Goal: Check status: Check status

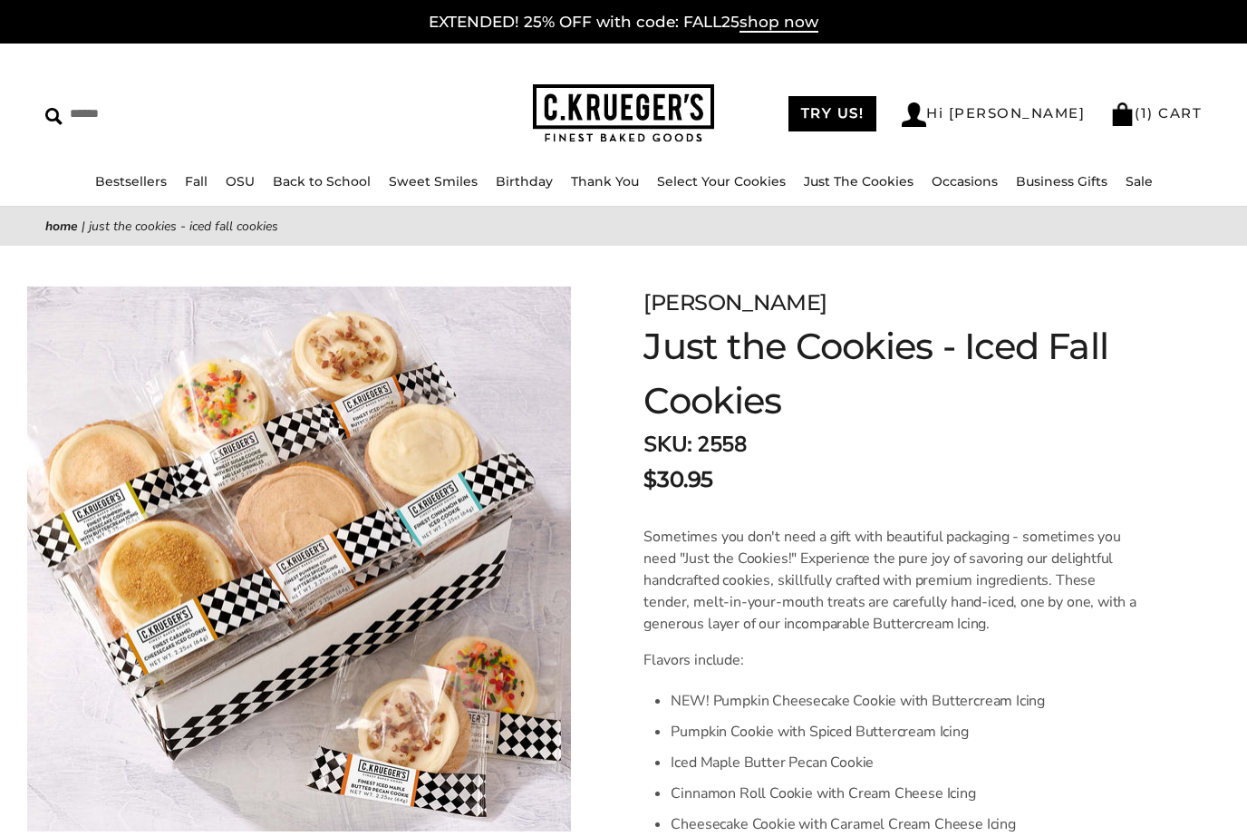
click at [877, 116] on link "TRY US!" at bounding box center [833, 113] width 89 height 35
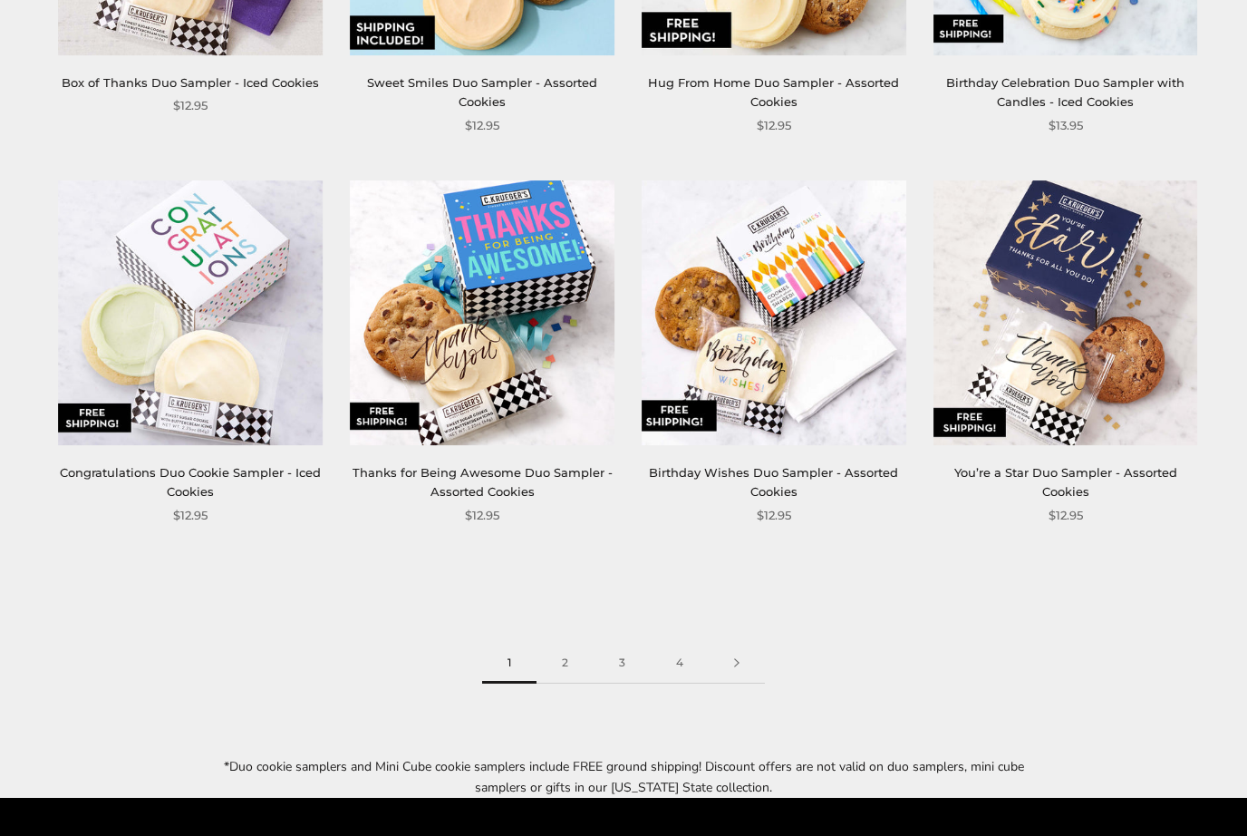
scroll to position [2111, 0]
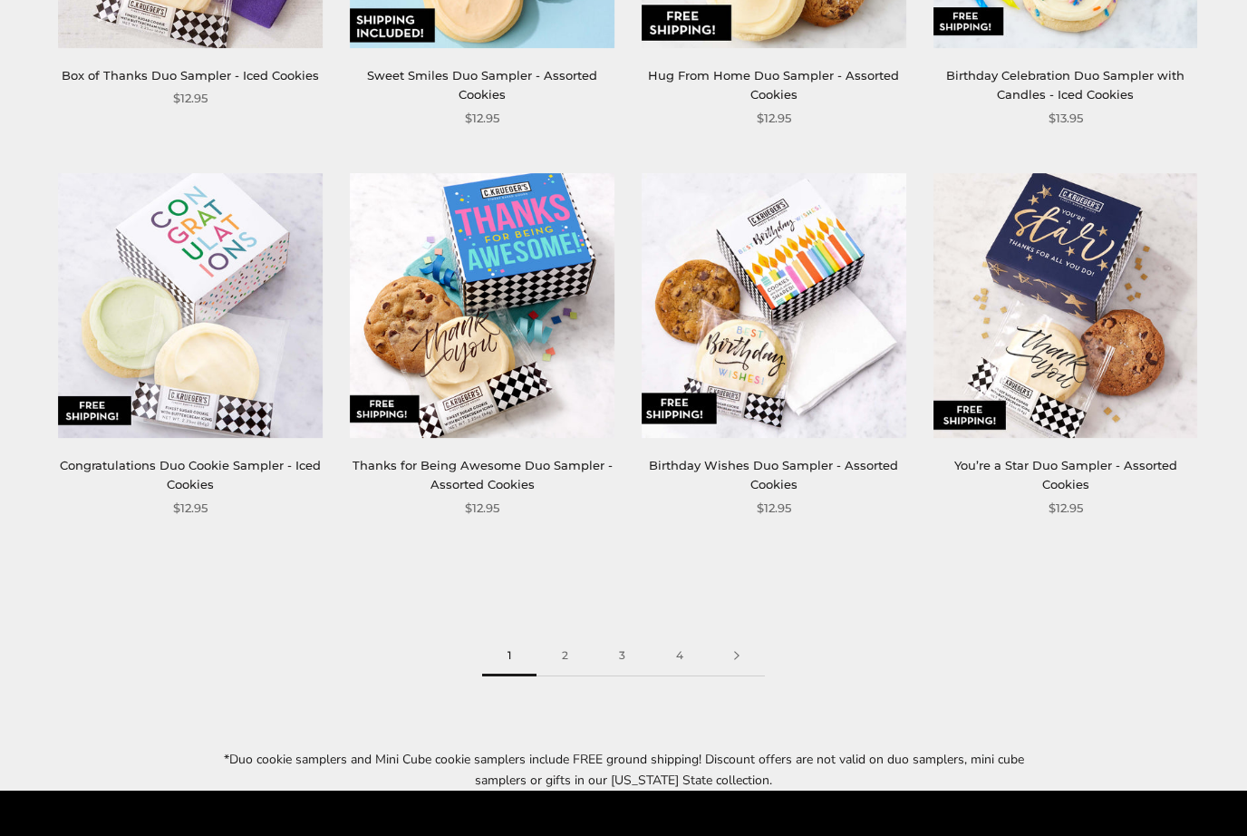
click at [577, 645] on link "2" at bounding box center [565, 656] width 57 height 41
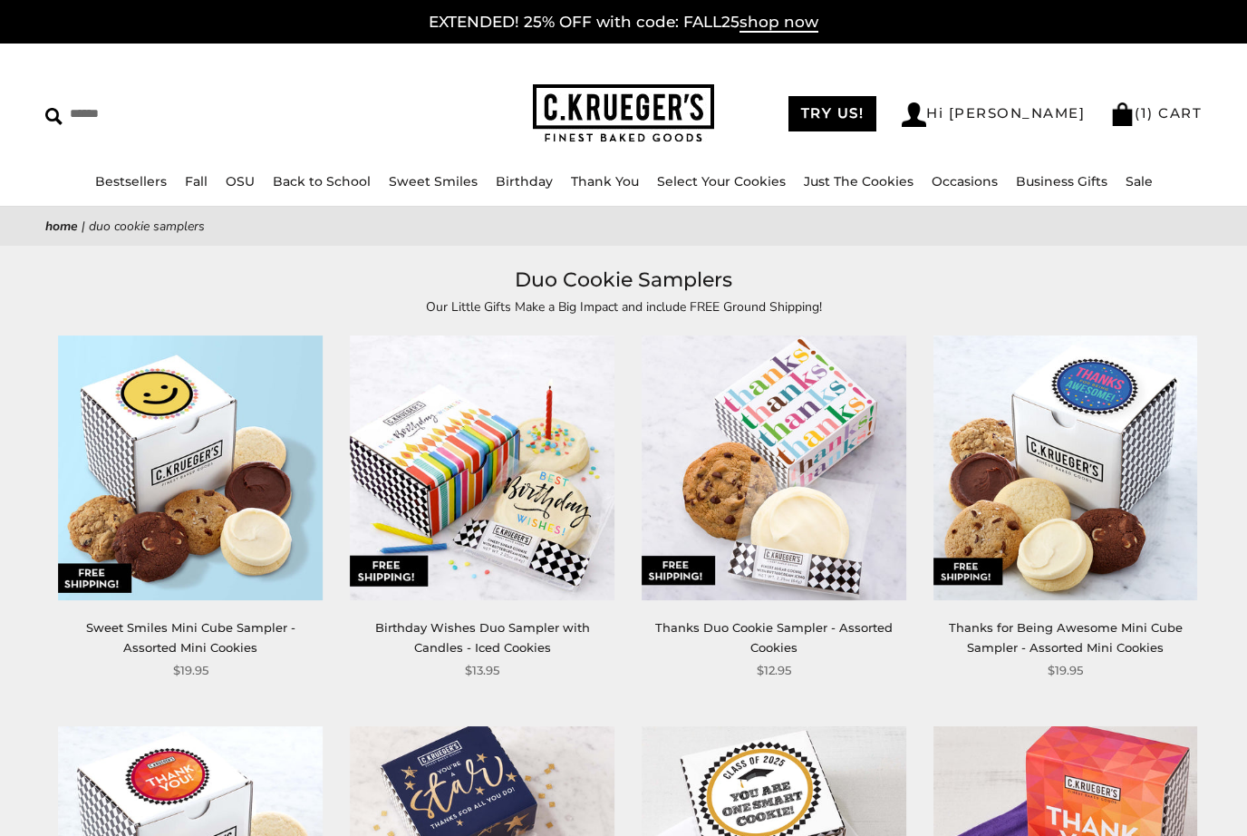
click at [1134, 179] on link "Sale" at bounding box center [1139, 181] width 27 height 16
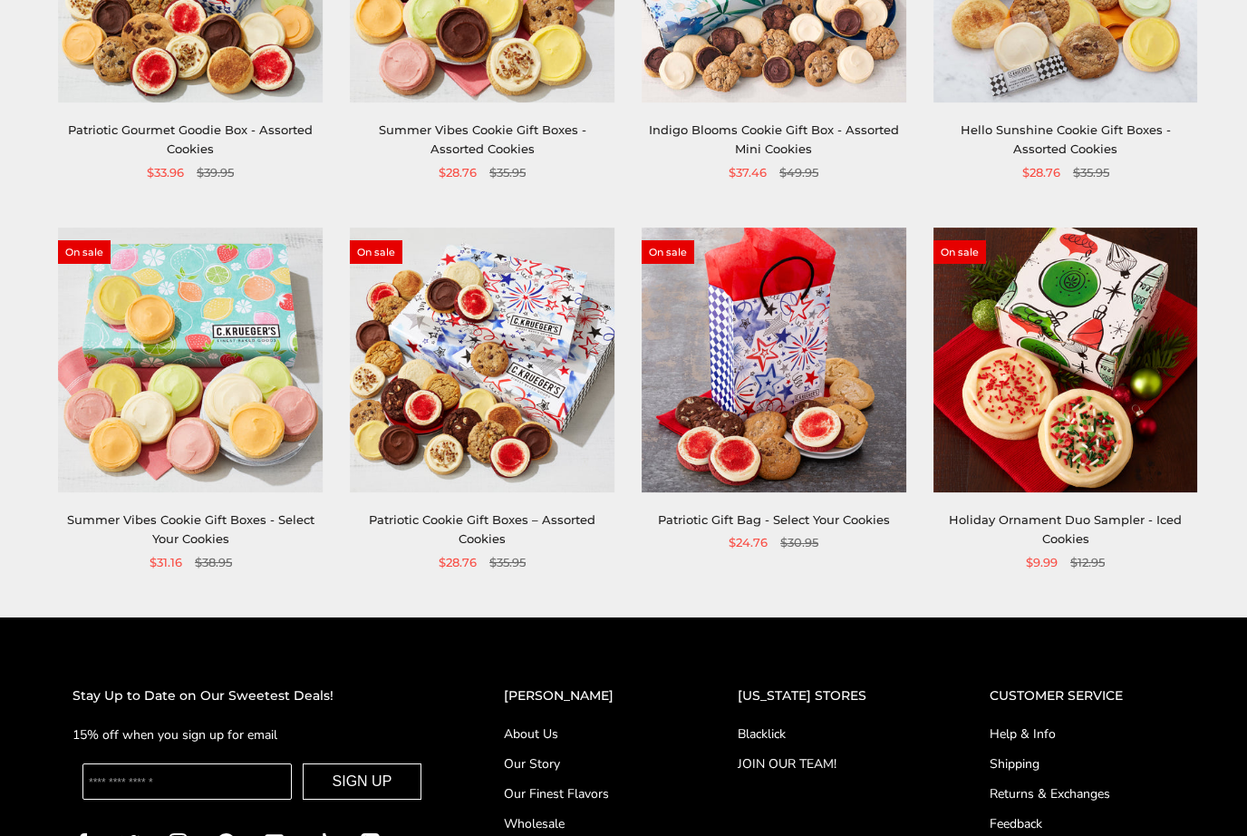
scroll to position [933, 0]
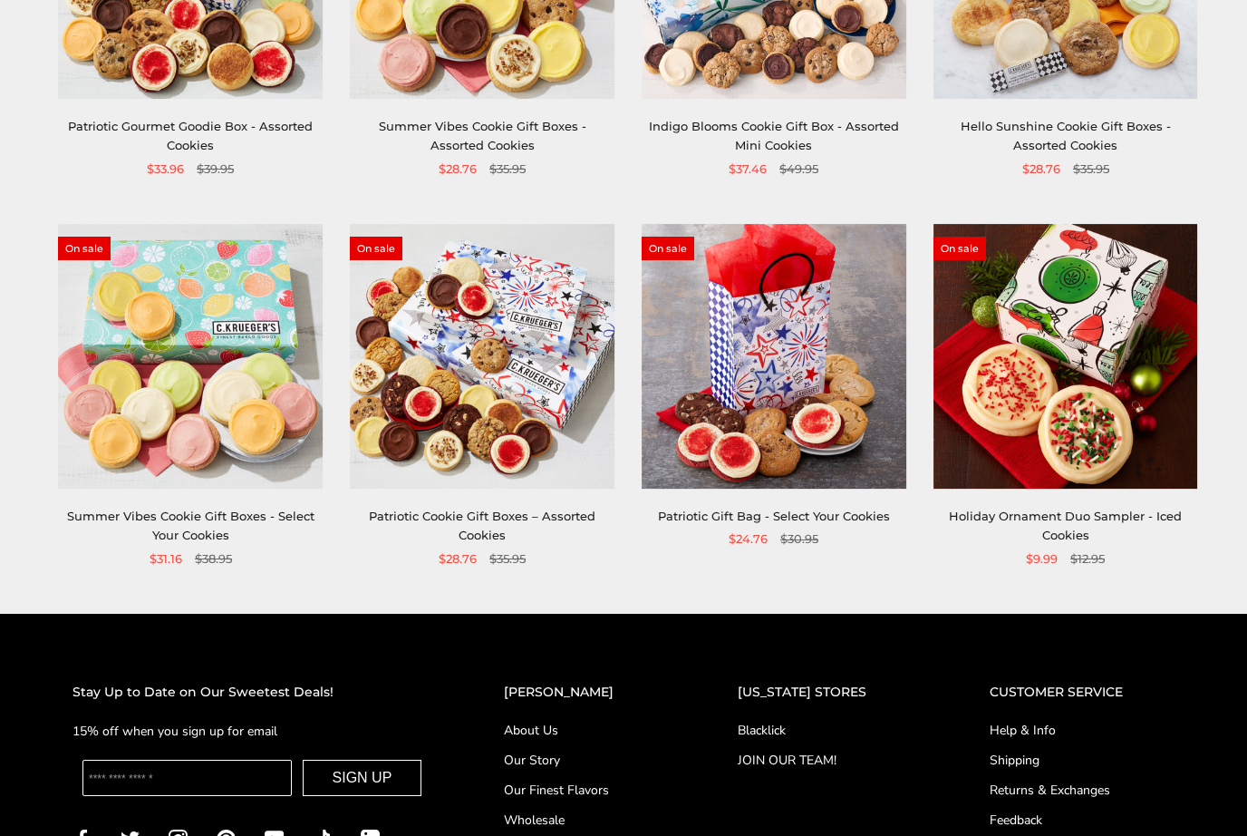
click at [1069, 519] on link "Holiday Ornament Duo Sampler - Iced Cookies" at bounding box center [1065, 526] width 233 height 34
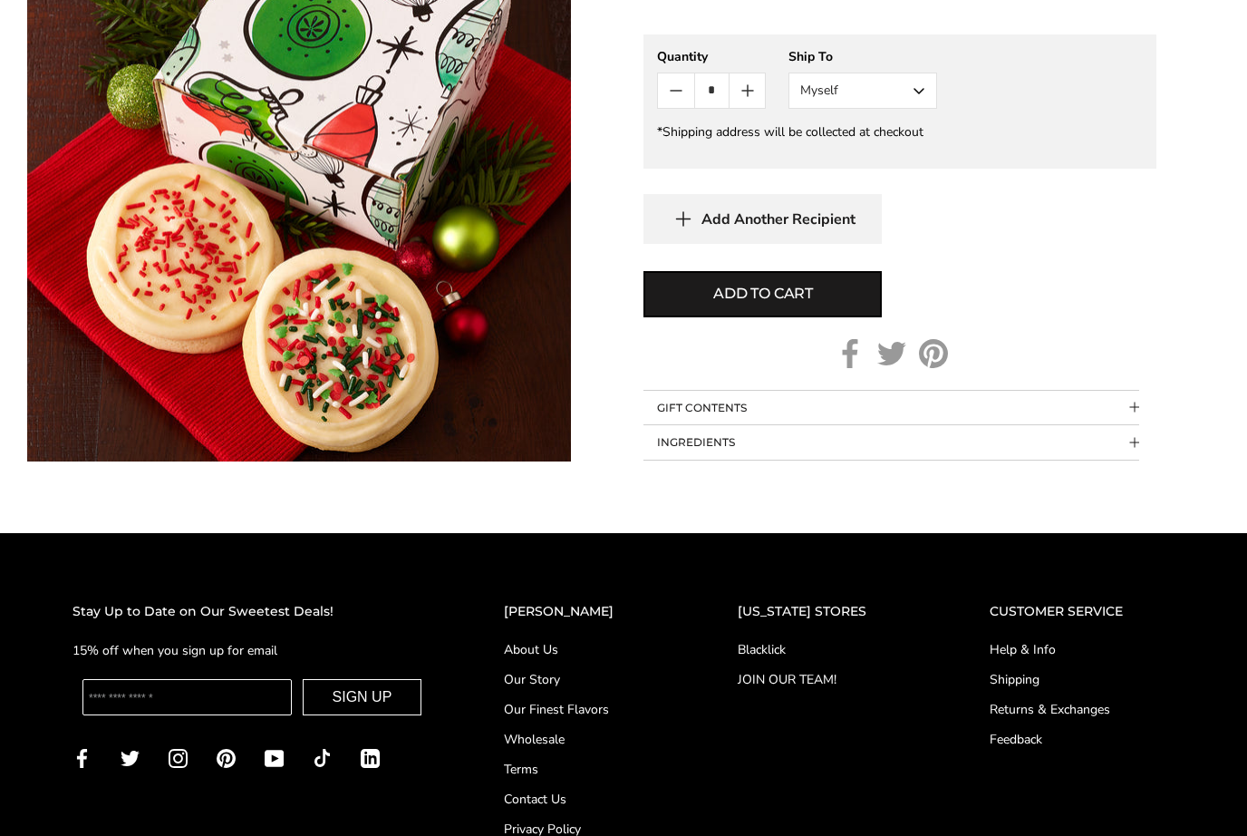
scroll to position [833, 0]
click at [563, 746] on link "Wholesale" at bounding box center [584, 739] width 161 height 19
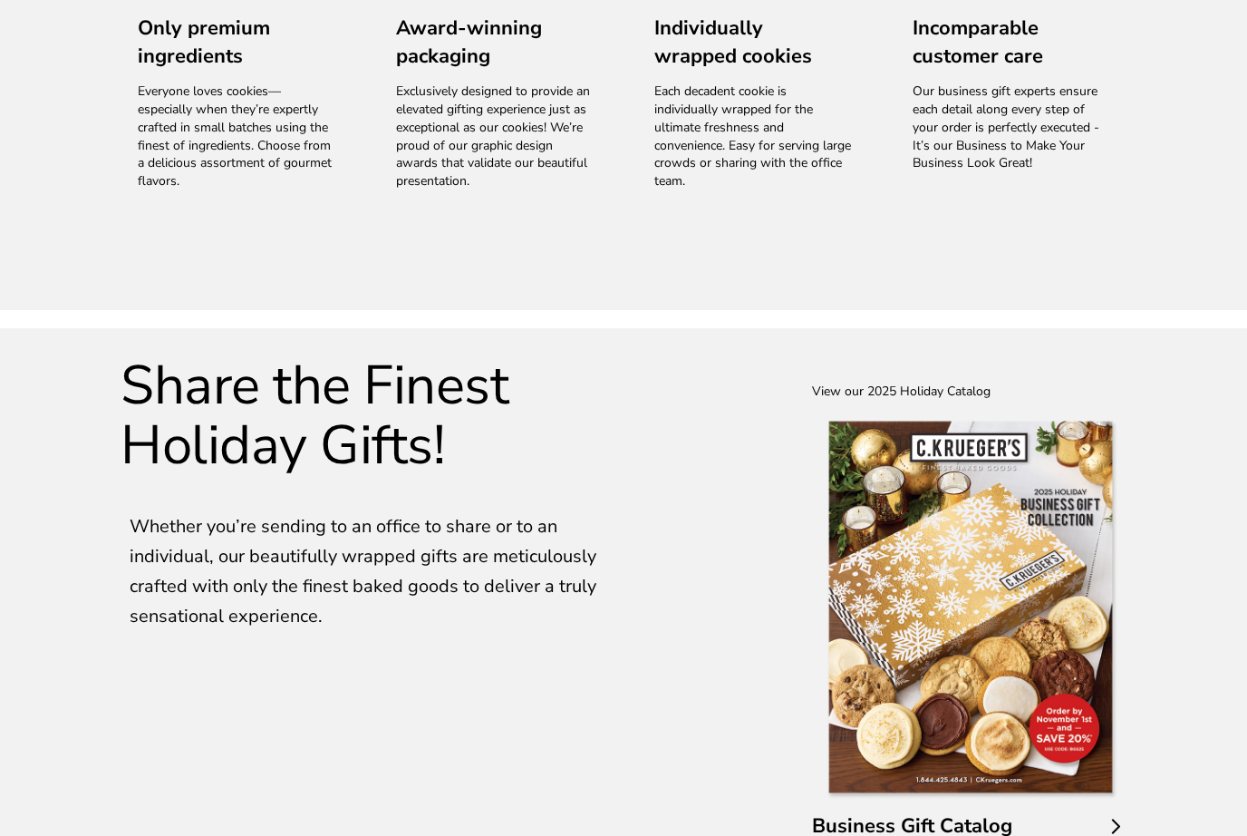
scroll to position [2836, 0]
click at [1111, 812] on span "Business Gift Catalog" at bounding box center [966, 826] width 308 height 28
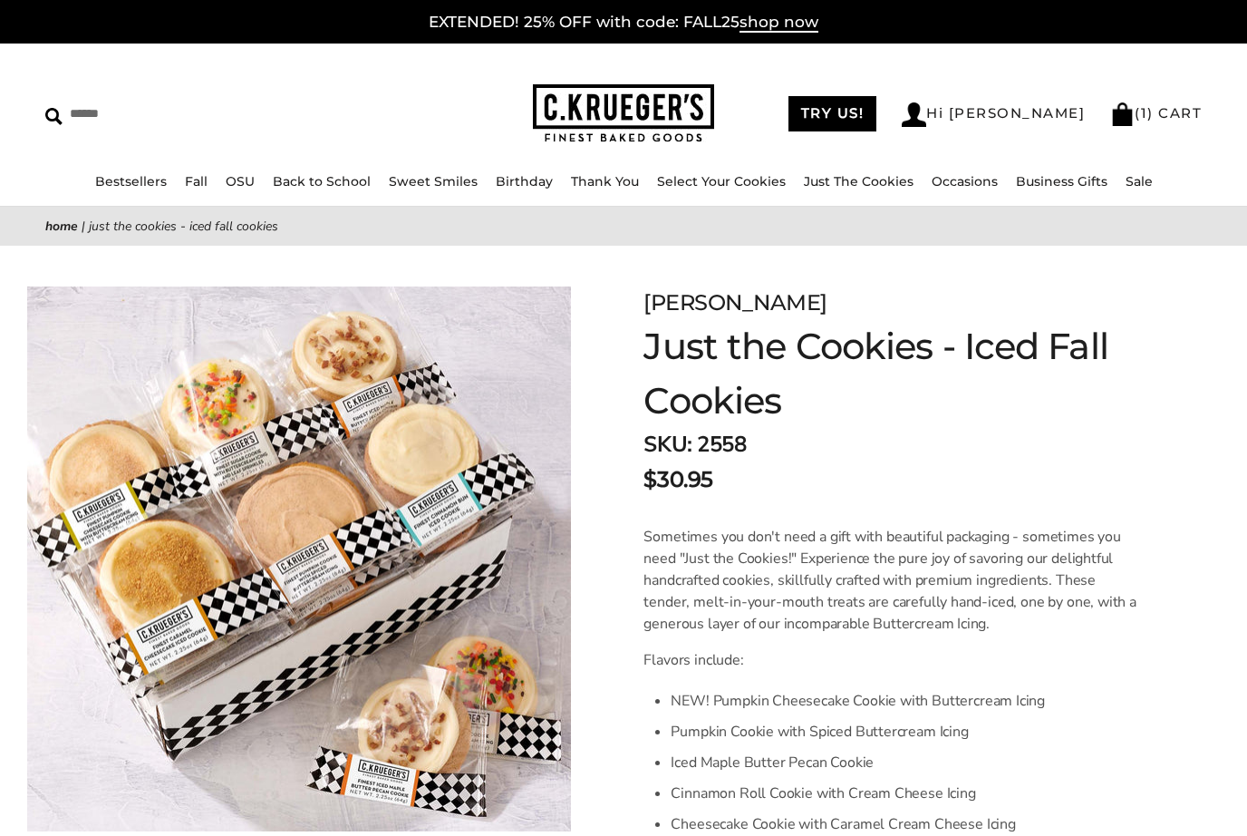
click at [787, 32] on span "shop now" at bounding box center [779, 23] width 79 height 20
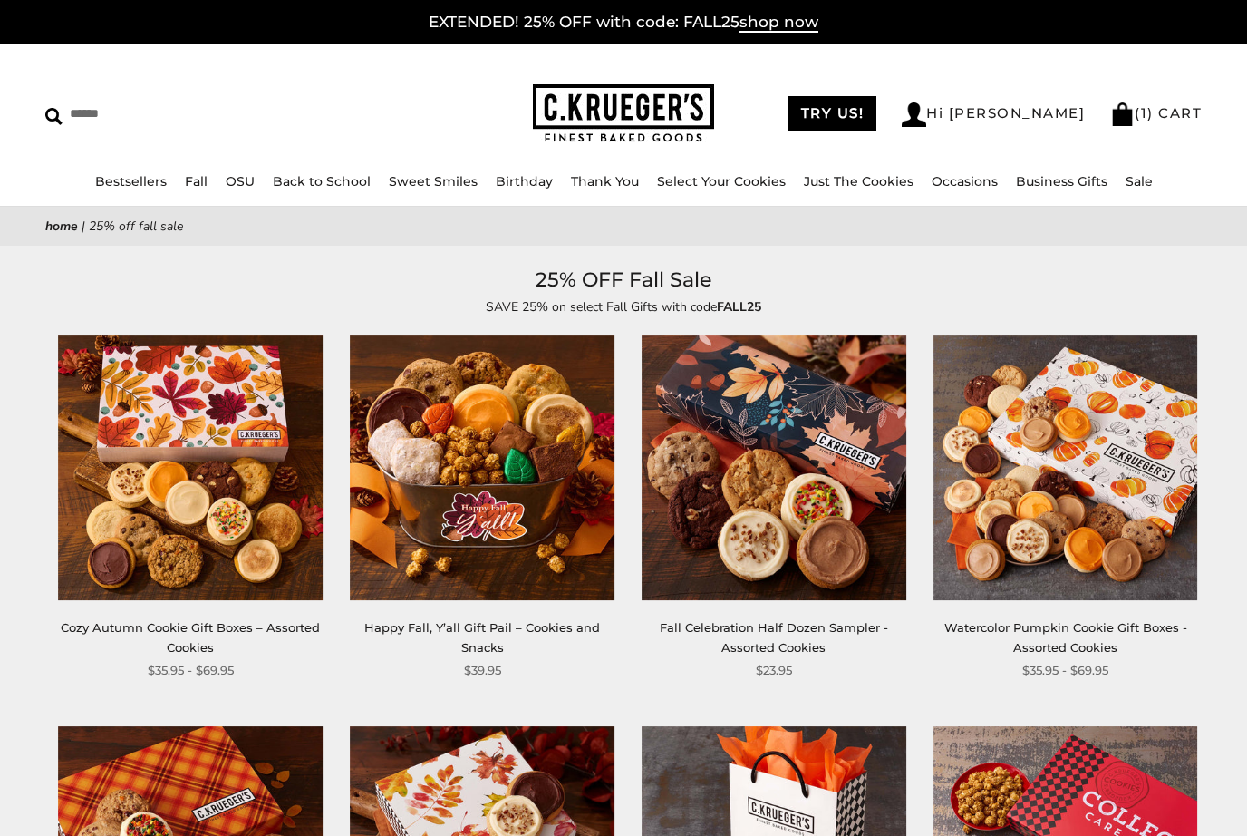
click at [862, 179] on link "Just The Cookies" at bounding box center [859, 181] width 110 height 16
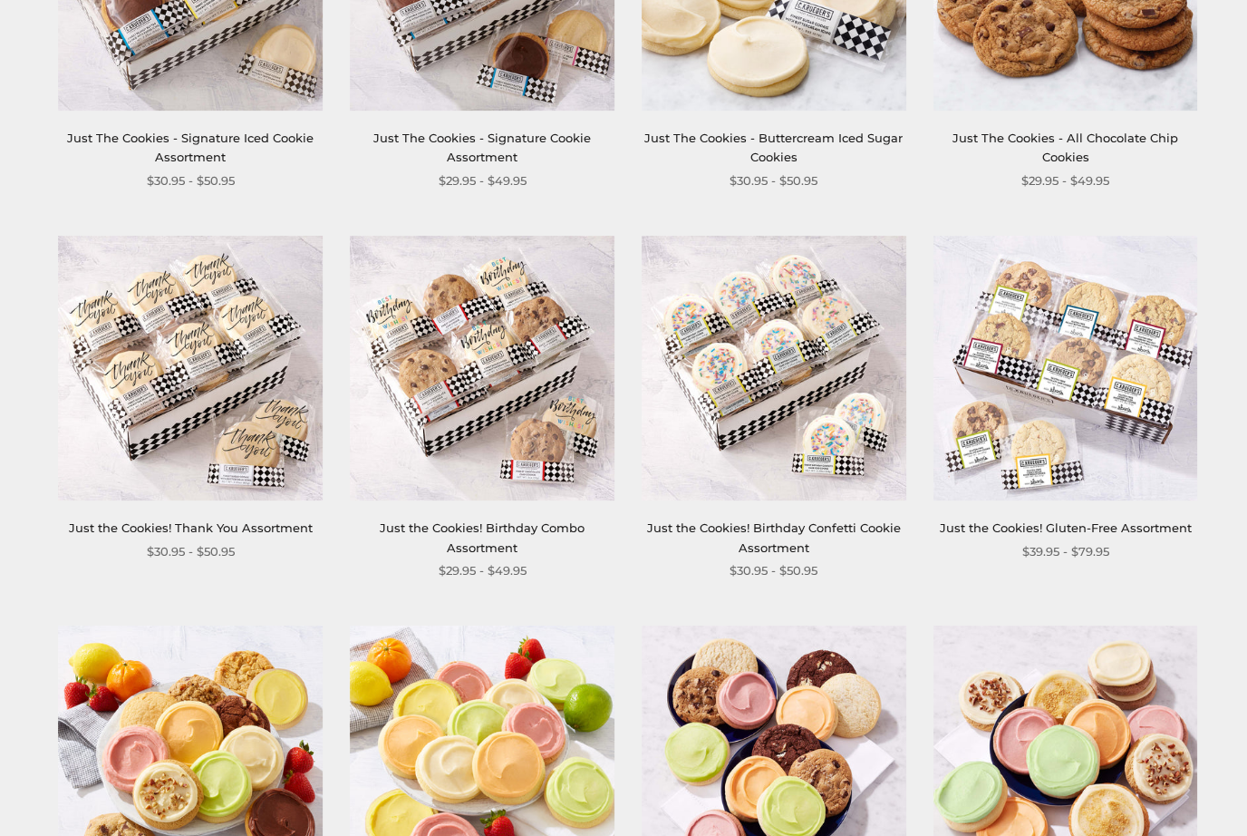
scroll to position [942, 0]
click at [806, 530] on link "Just the Cookies! Birthday Confetti Cookie Assortment" at bounding box center [774, 537] width 254 height 34
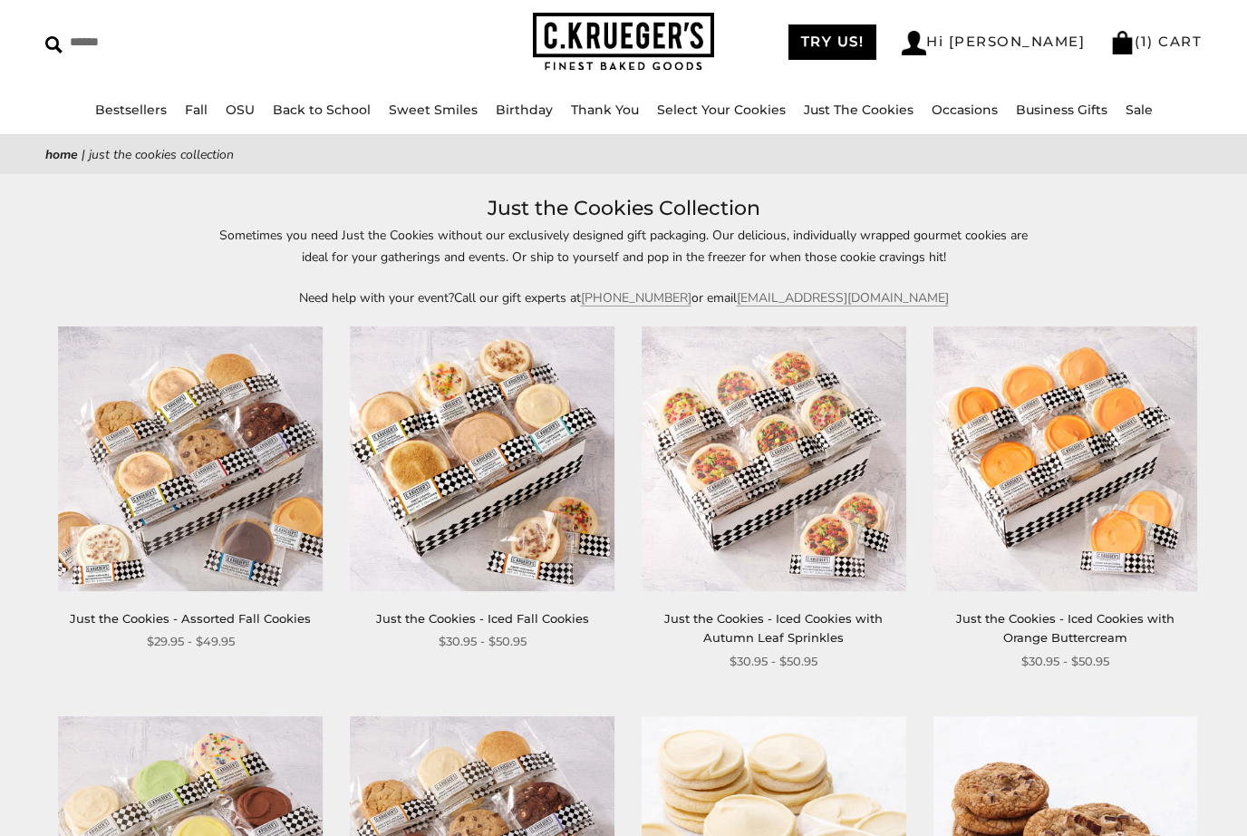
scroll to position [65, 0]
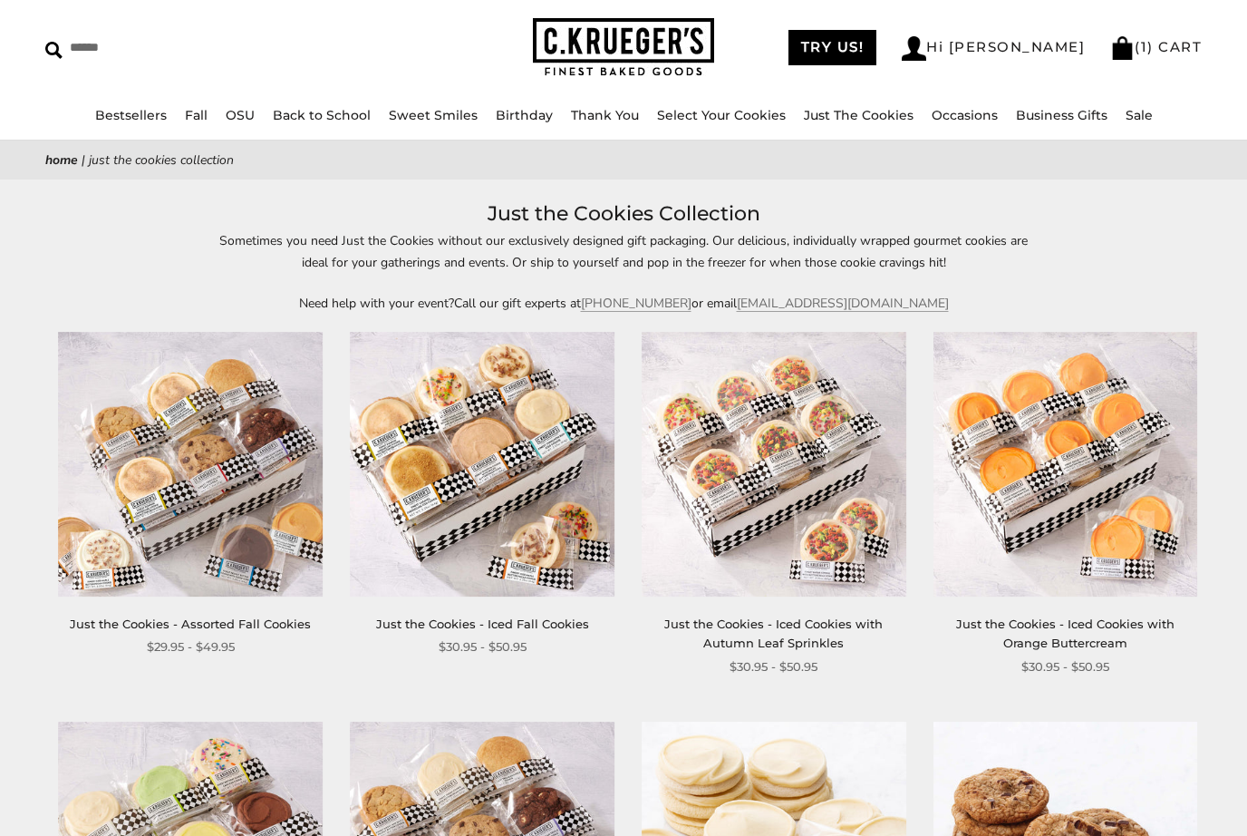
click at [804, 628] on link "Just the Cookies - Iced Cookies with Autumn Leaf Sprinkles" at bounding box center [773, 634] width 218 height 34
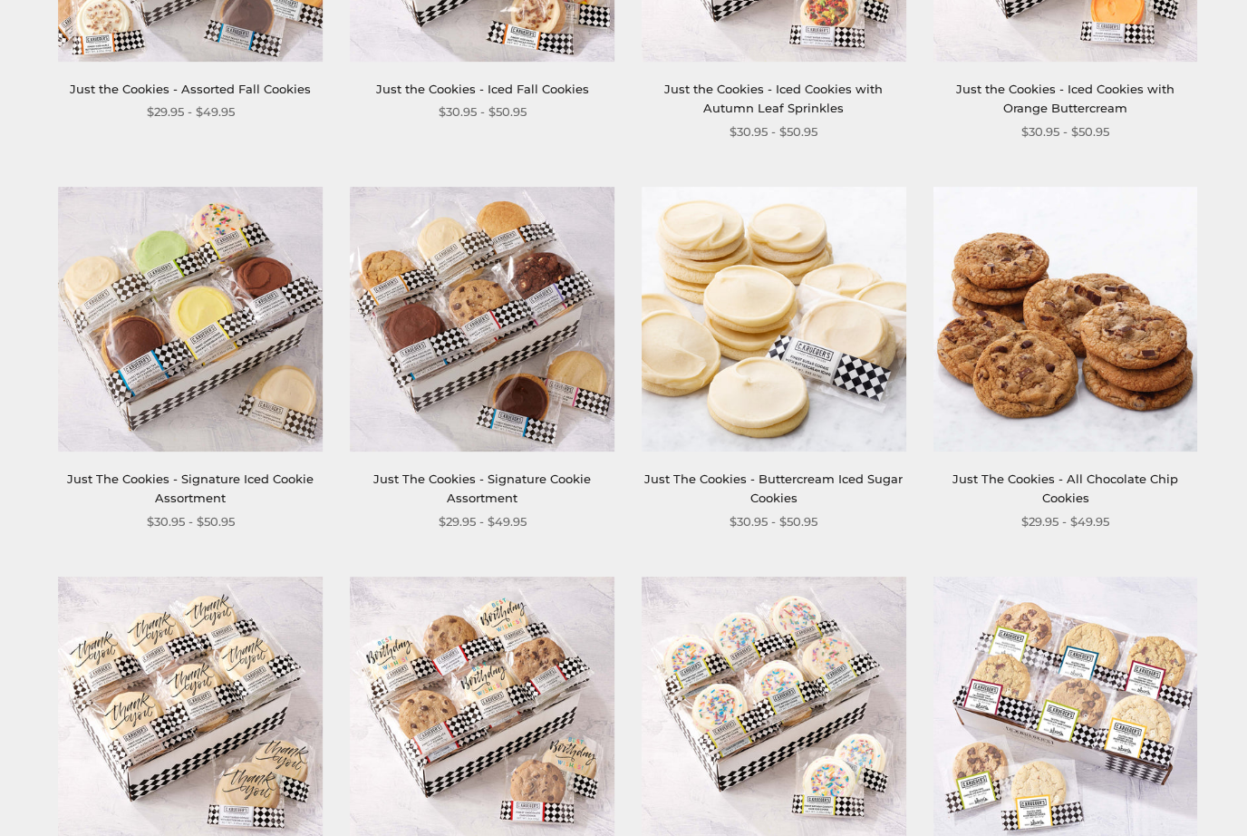
scroll to position [602, 0]
click at [489, 491] on link "Just The Cookies - Signature Cookie Assortment" at bounding box center [482, 487] width 218 height 34
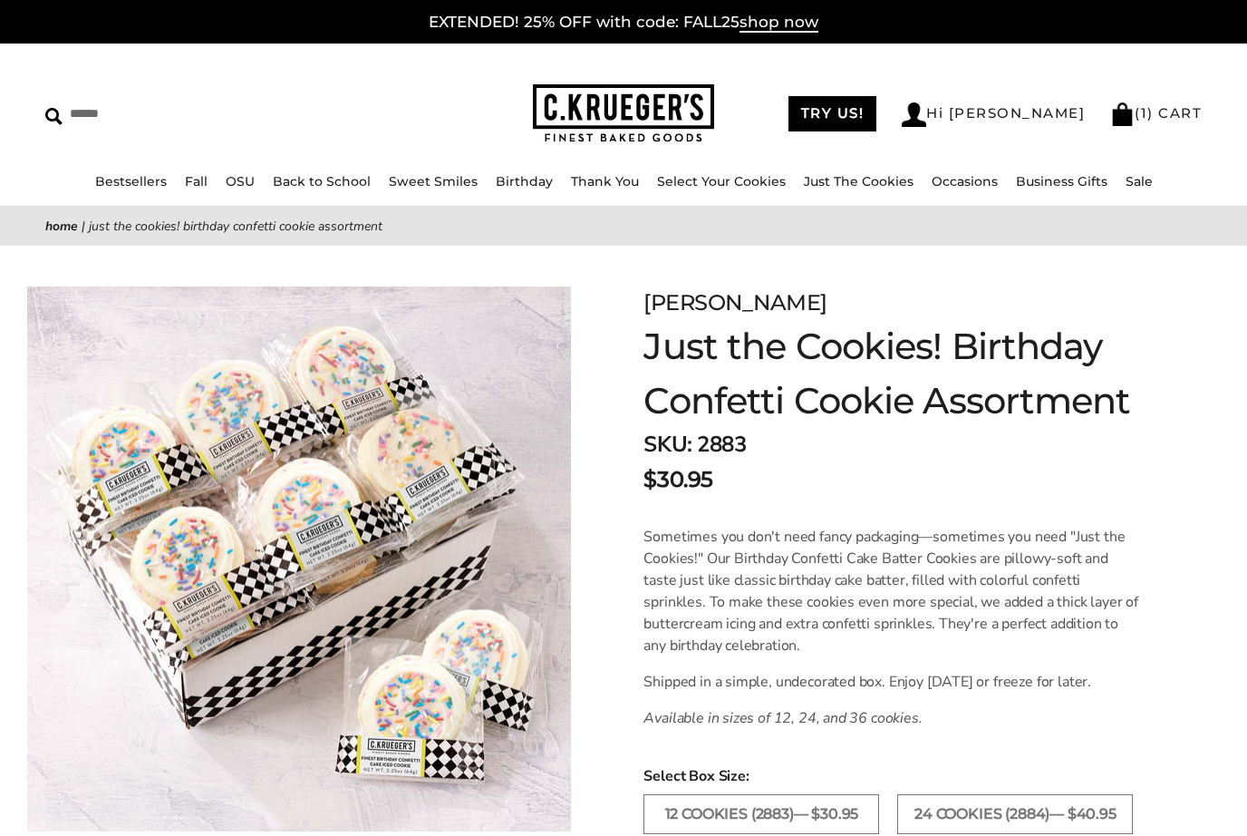
click at [484, 593] on img at bounding box center [299, 558] width 544 height 544
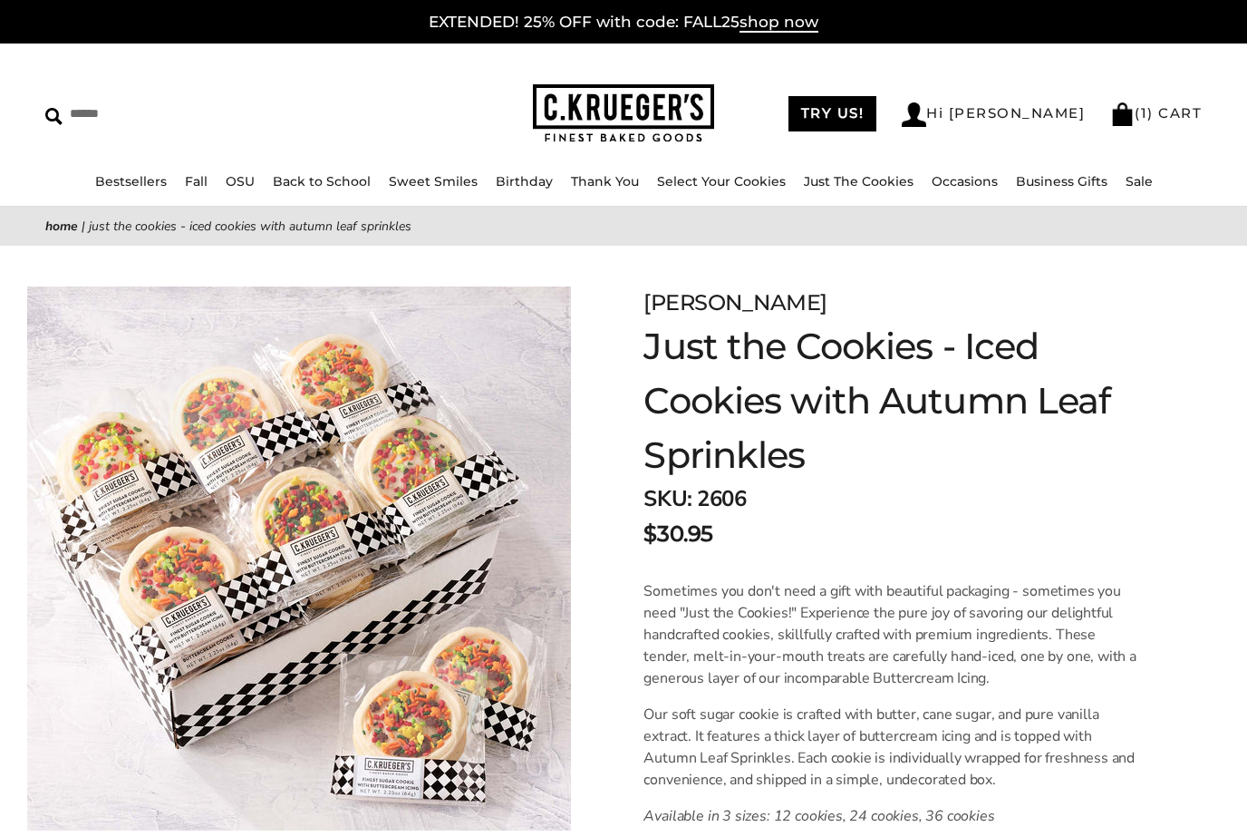
click at [432, 564] on img at bounding box center [299, 558] width 544 height 544
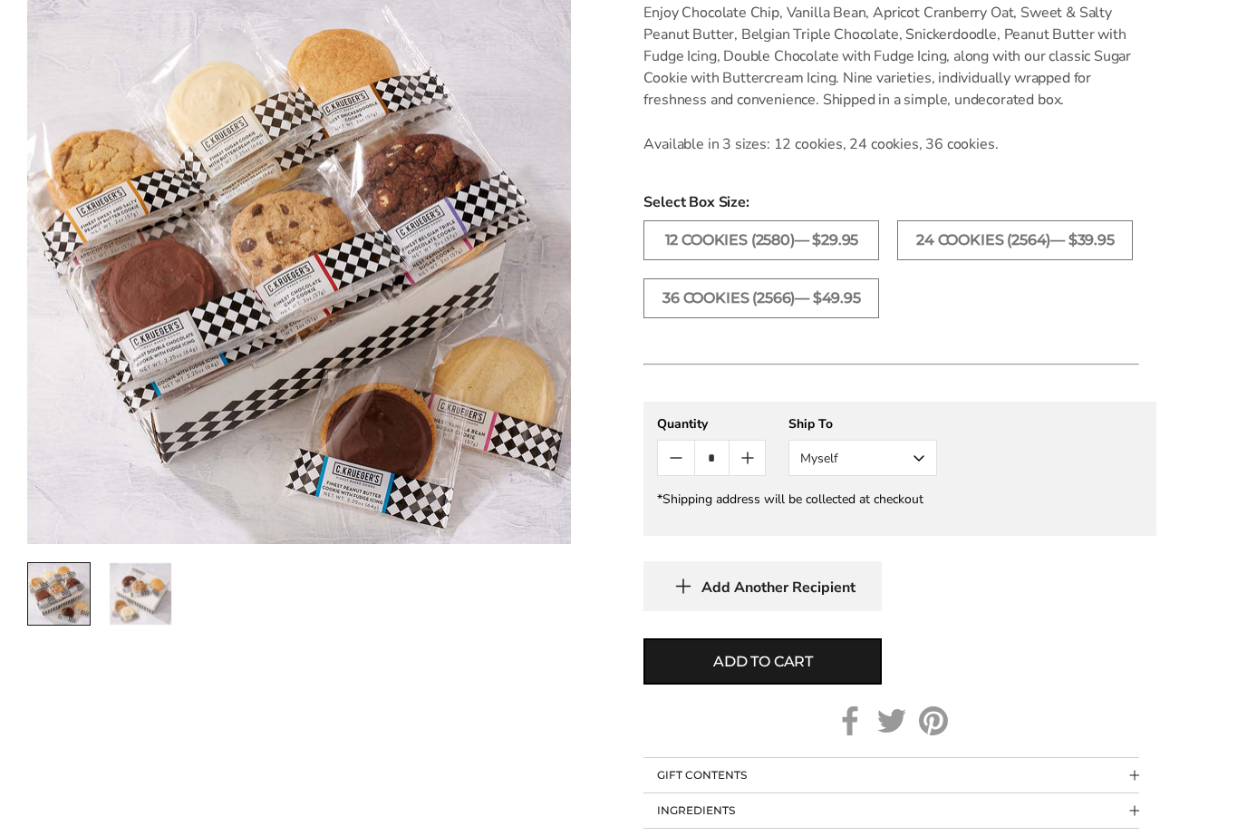
click at [146, 603] on img "2 / 2" at bounding box center [141, 594] width 62 height 62
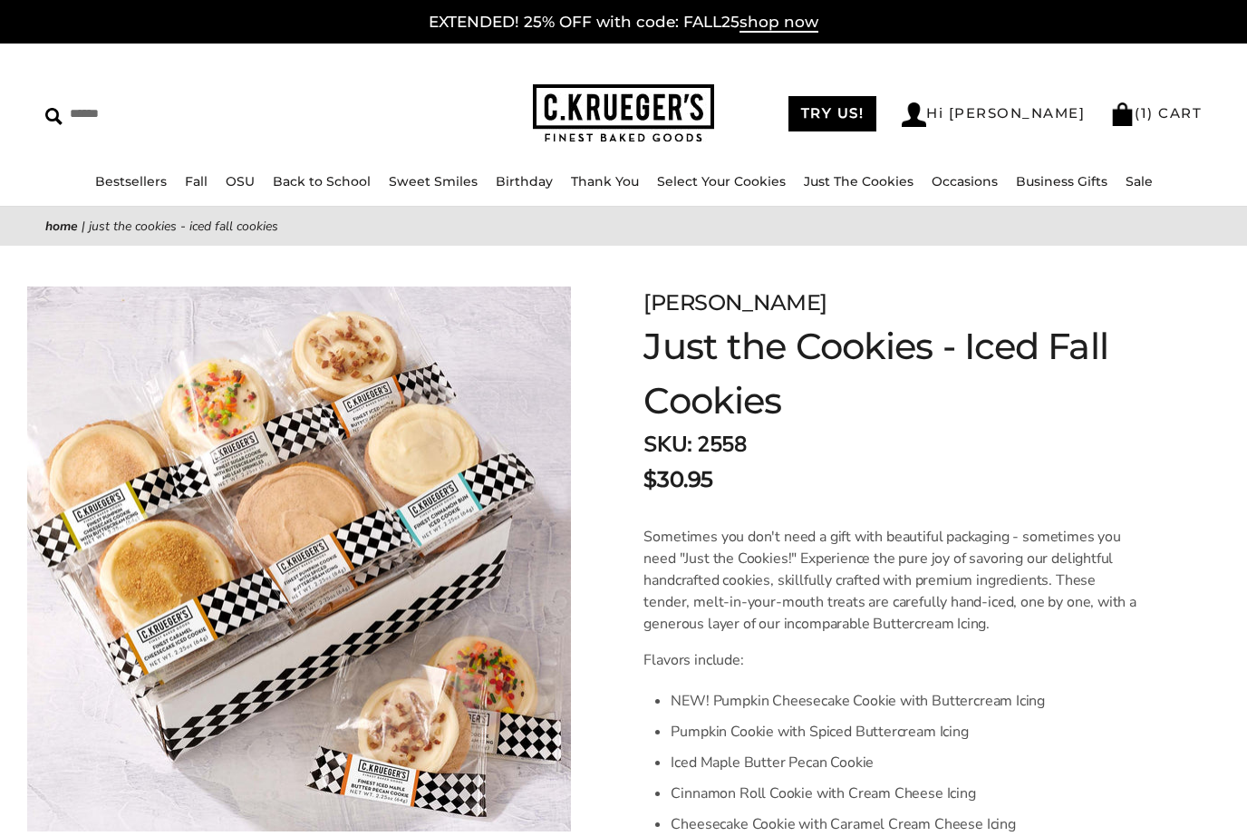
click at [1156, 119] on link "( 1 ) CART" at bounding box center [1156, 112] width 92 height 17
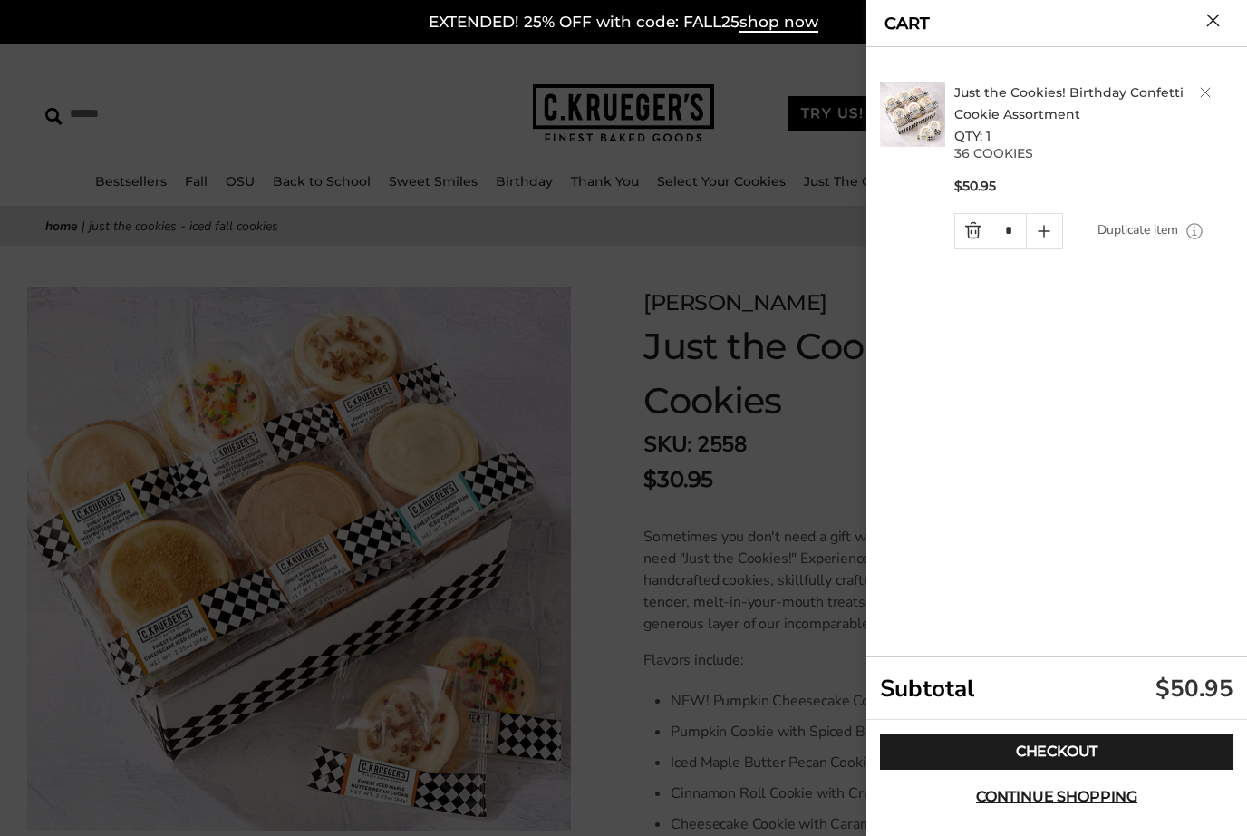
click at [1217, 20] on button "Close cart" at bounding box center [1213, 21] width 14 height 14
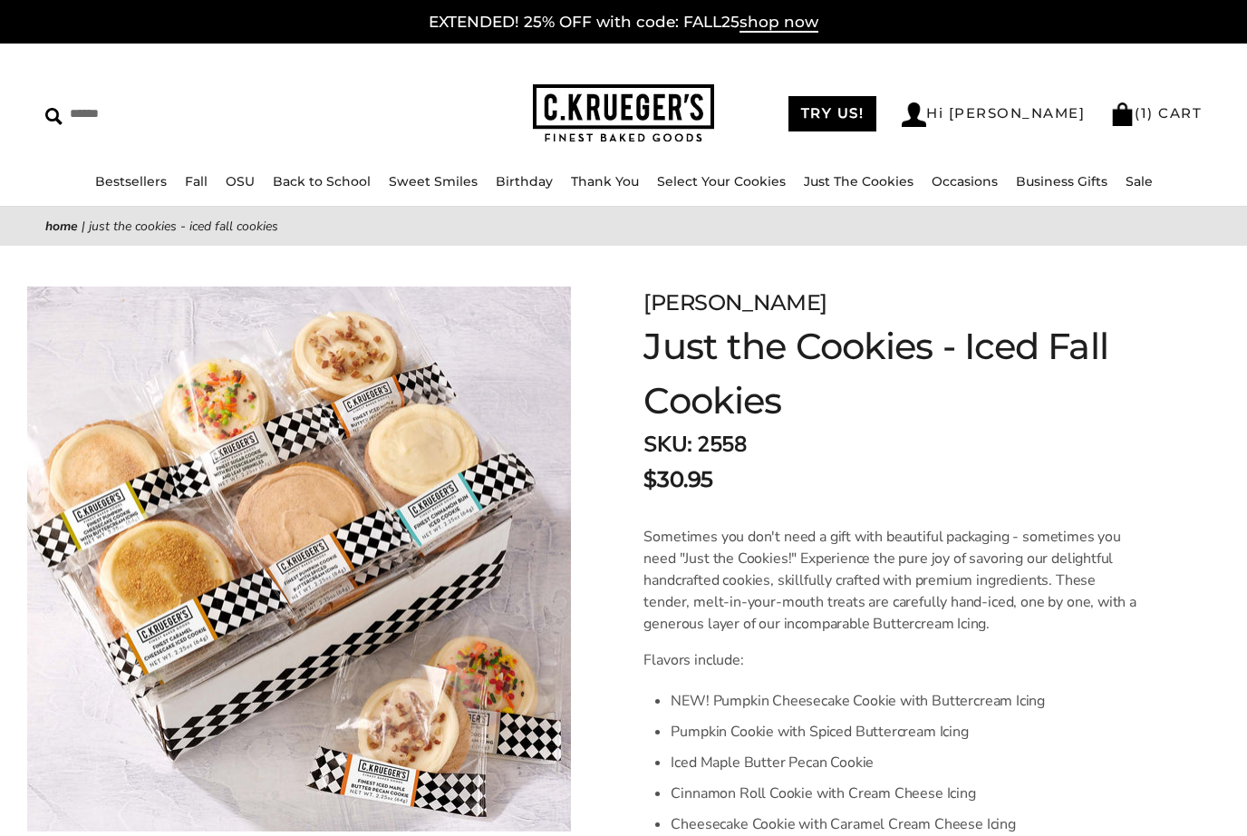
click at [1024, 110] on link "Hi [PERSON_NAME]" at bounding box center [993, 114] width 183 height 24
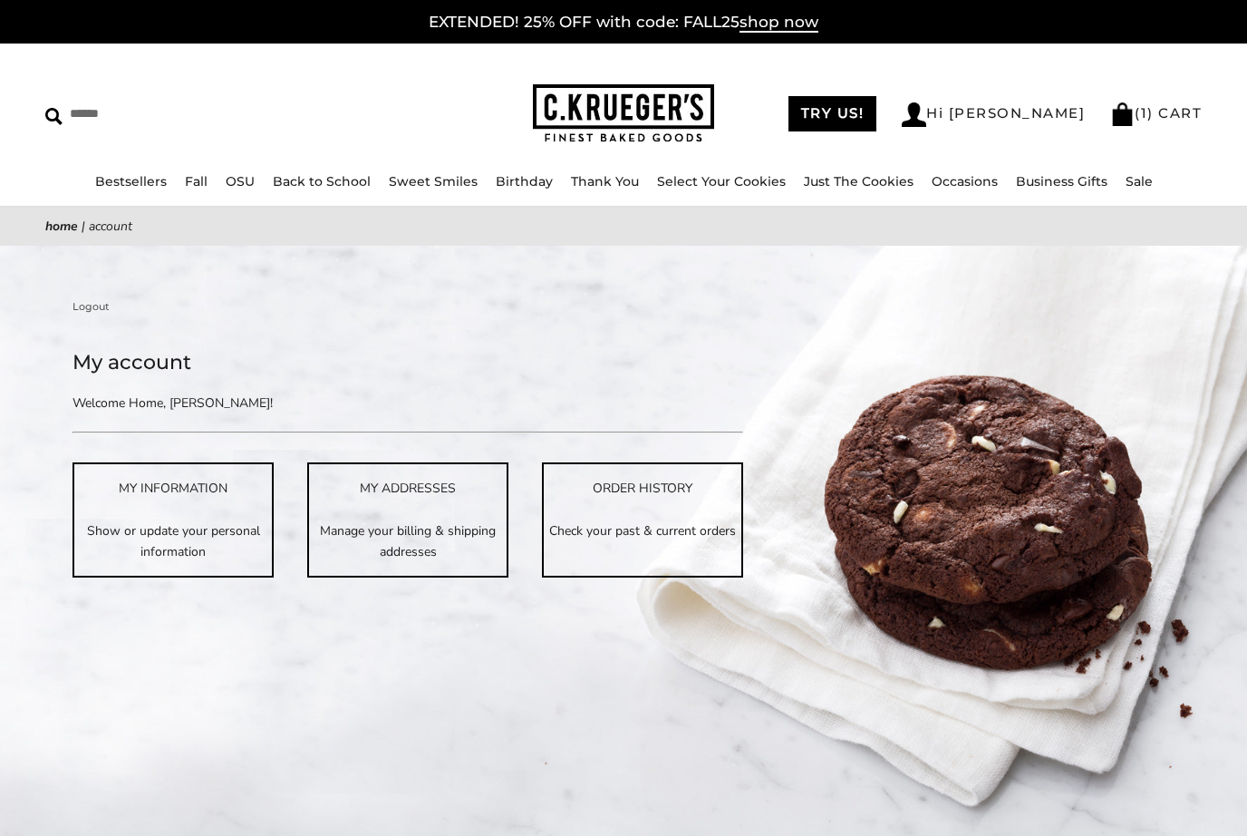
click at [656, 521] on p "Check your past & current orders" at bounding box center [643, 530] width 198 height 21
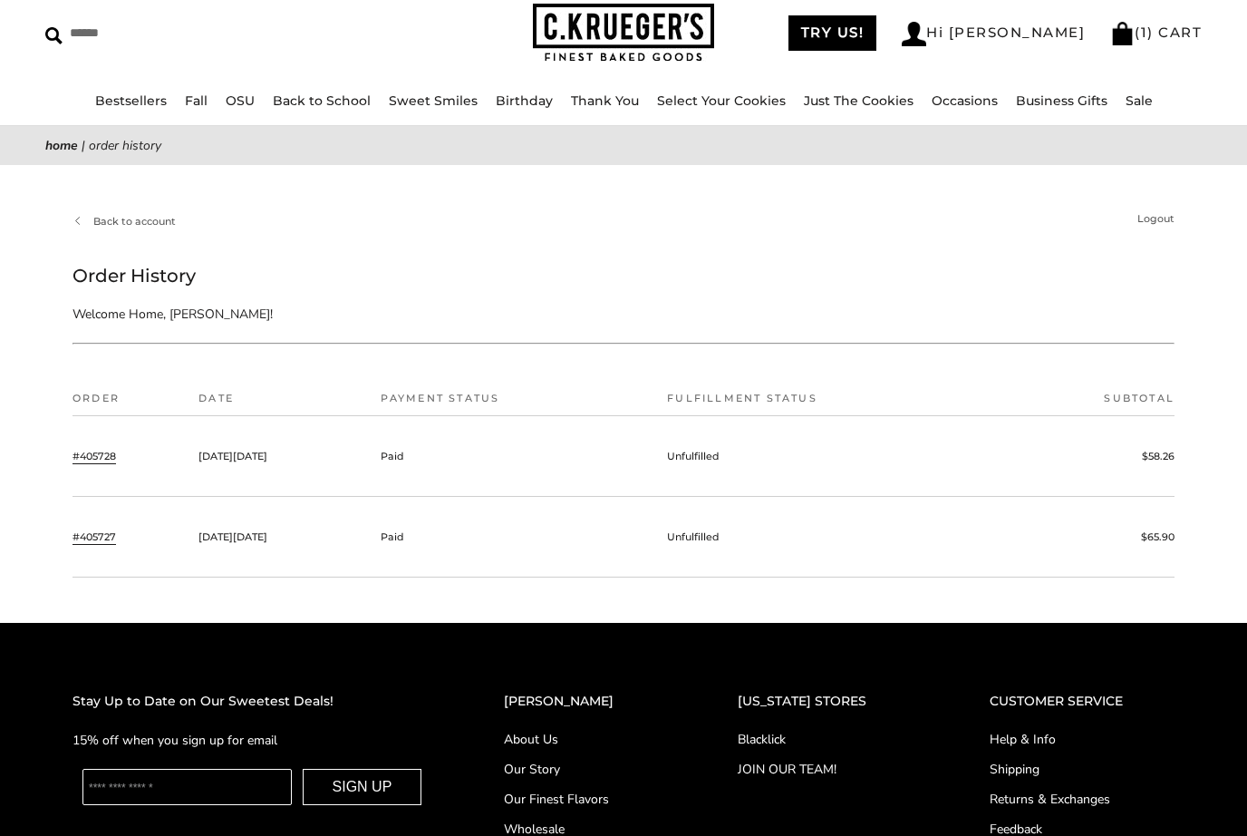
scroll to position [136, 0]
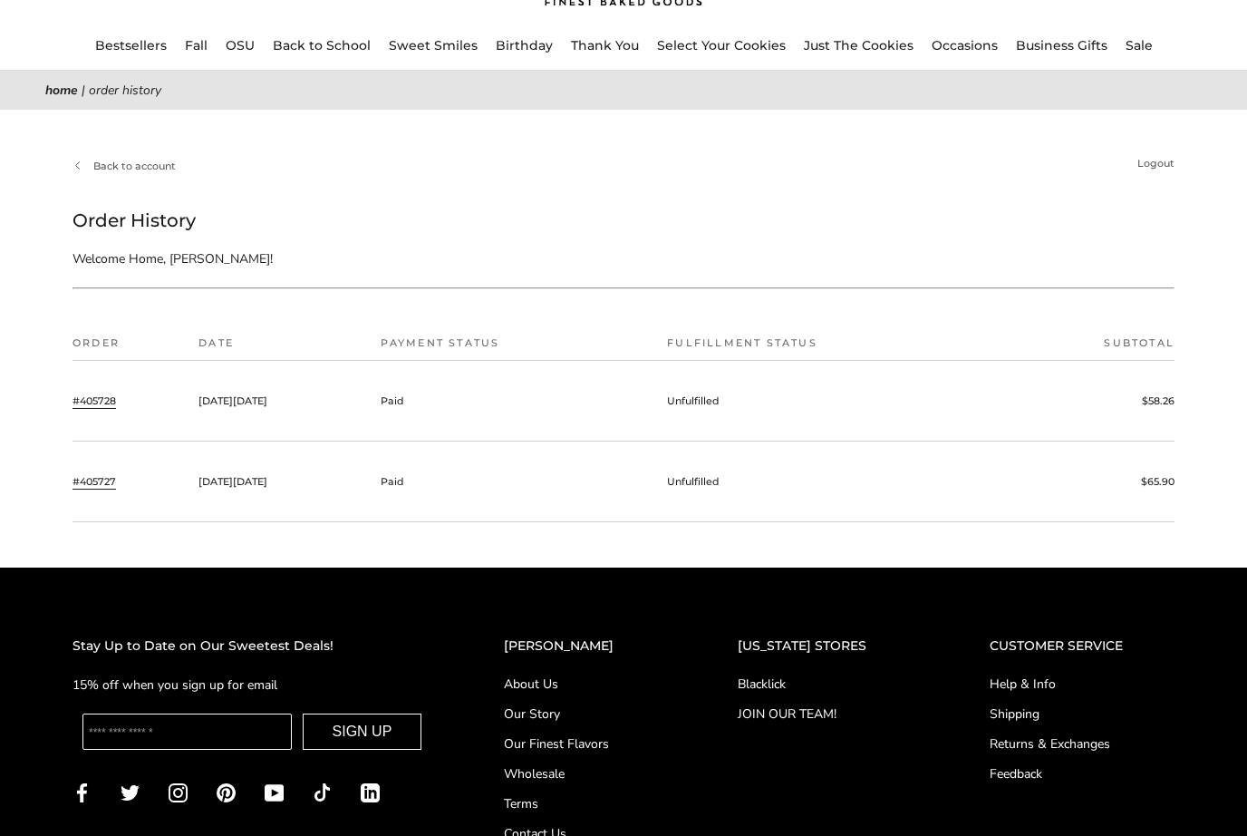
click at [101, 405] on link "#405728" at bounding box center [95, 400] width 44 height 16
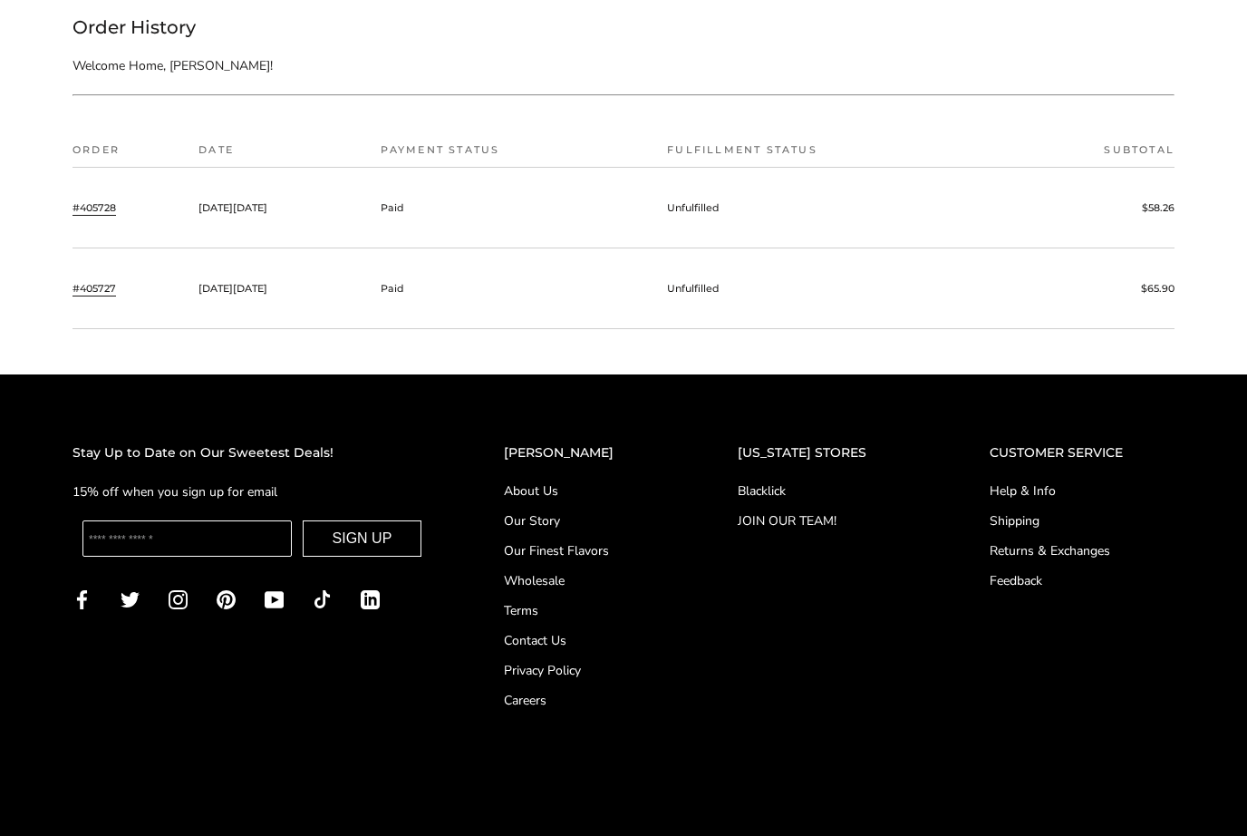
scroll to position [328, 0]
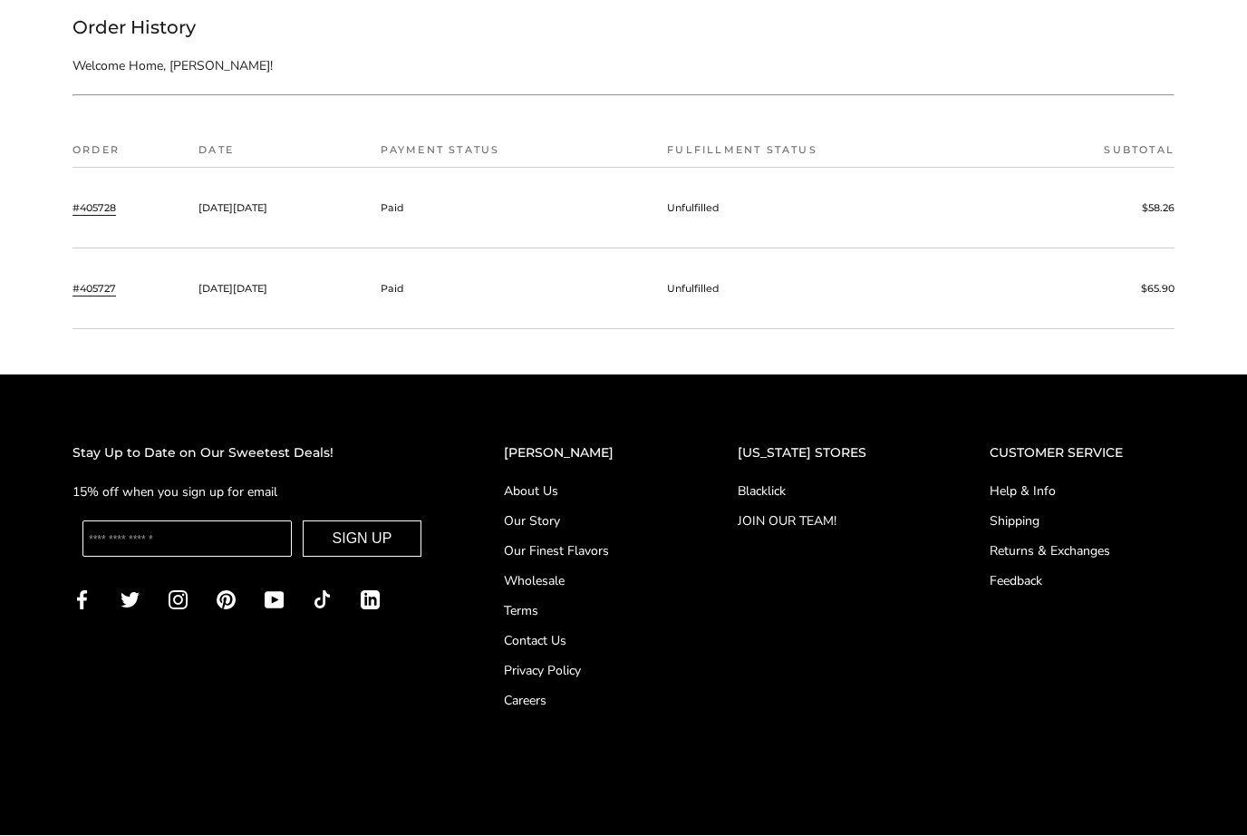
click at [139, 544] on input "Enter your email" at bounding box center [186, 539] width 209 height 36
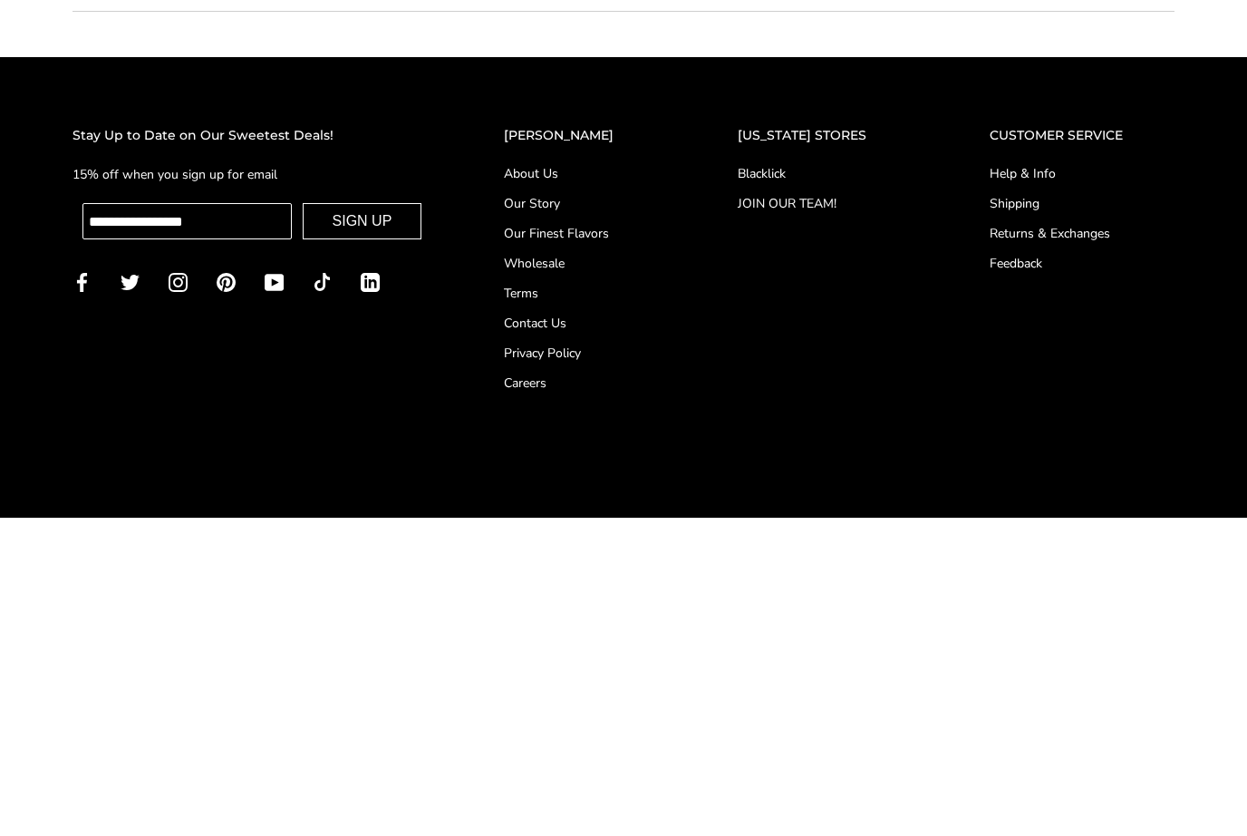
type input "**********"
click at [385, 521] on button "SIGN UP" at bounding box center [363, 539] width 120 height 36
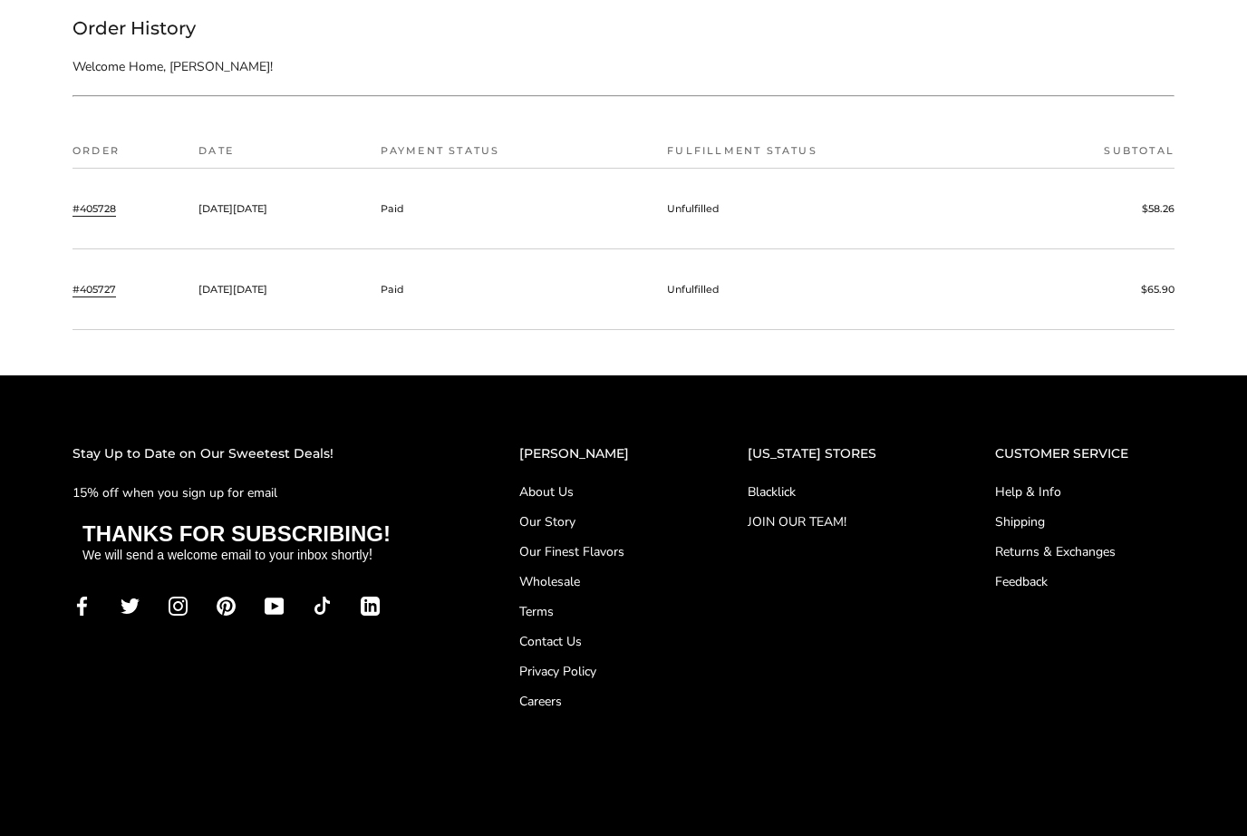
click at [1023, 513] on link "Shipping" at bounding box center [1084, 521] width 179 height 19
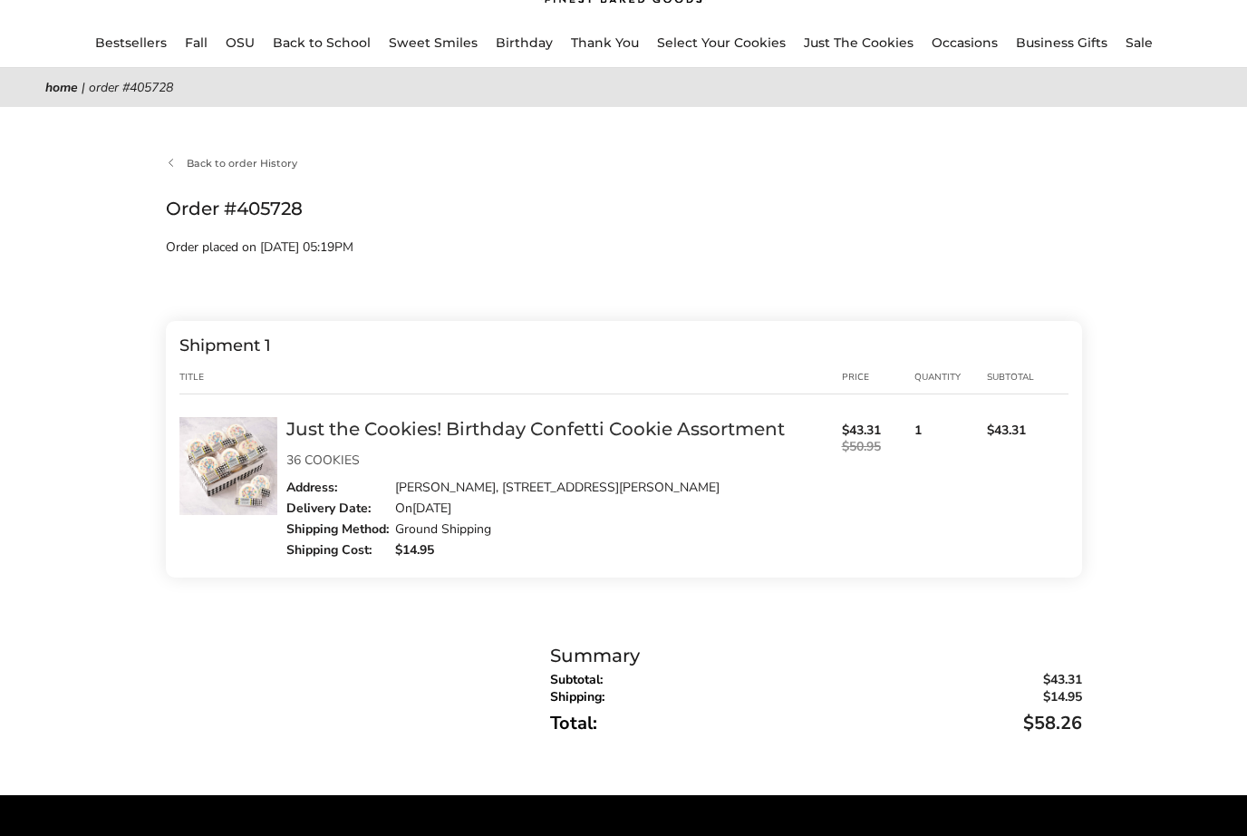
scroll to position [131, 0]
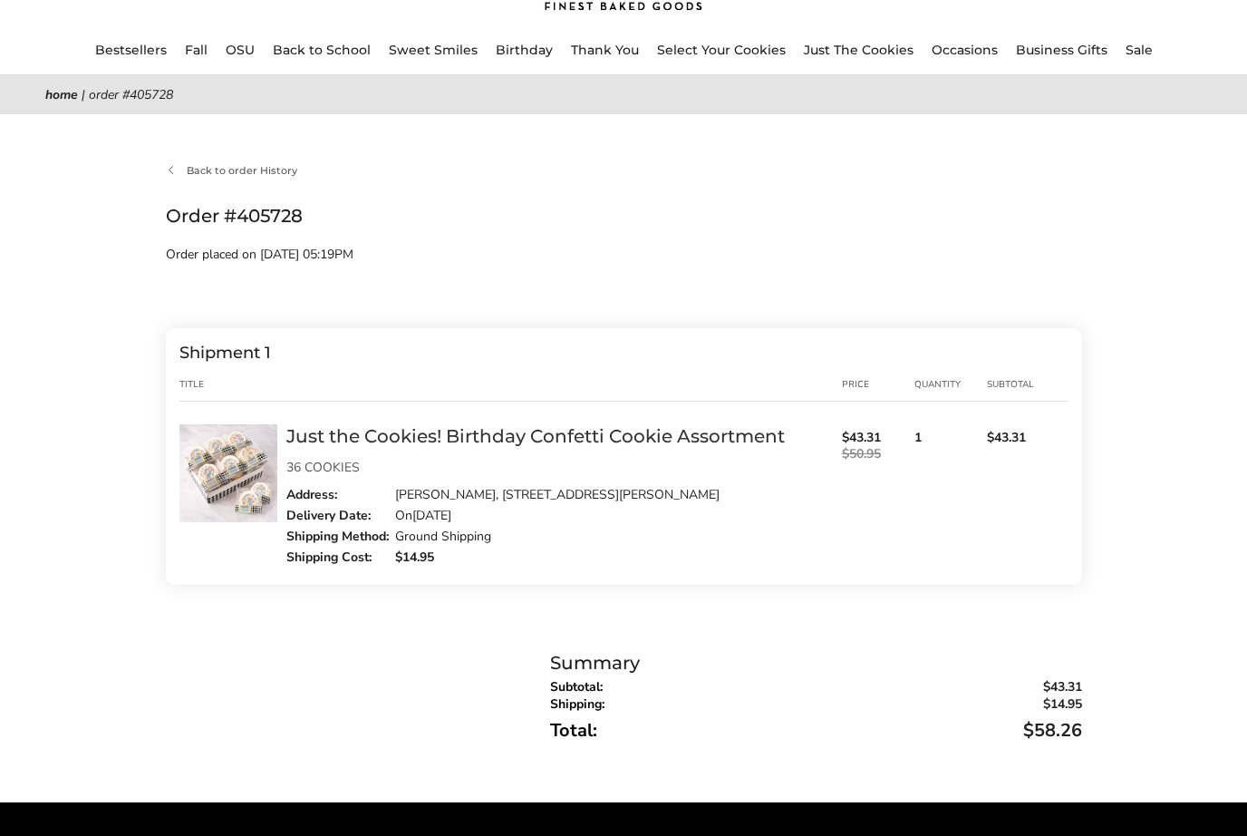
click at [1205, 597] on div "Back to order History Order #405728 Order placed on [DATE] 05:19PM Shipment 1 T…" at bounding box center [623, 449] width 1247 height 578
click at [236, 469] on img at bounding box center [228, 473] width 98 height 98
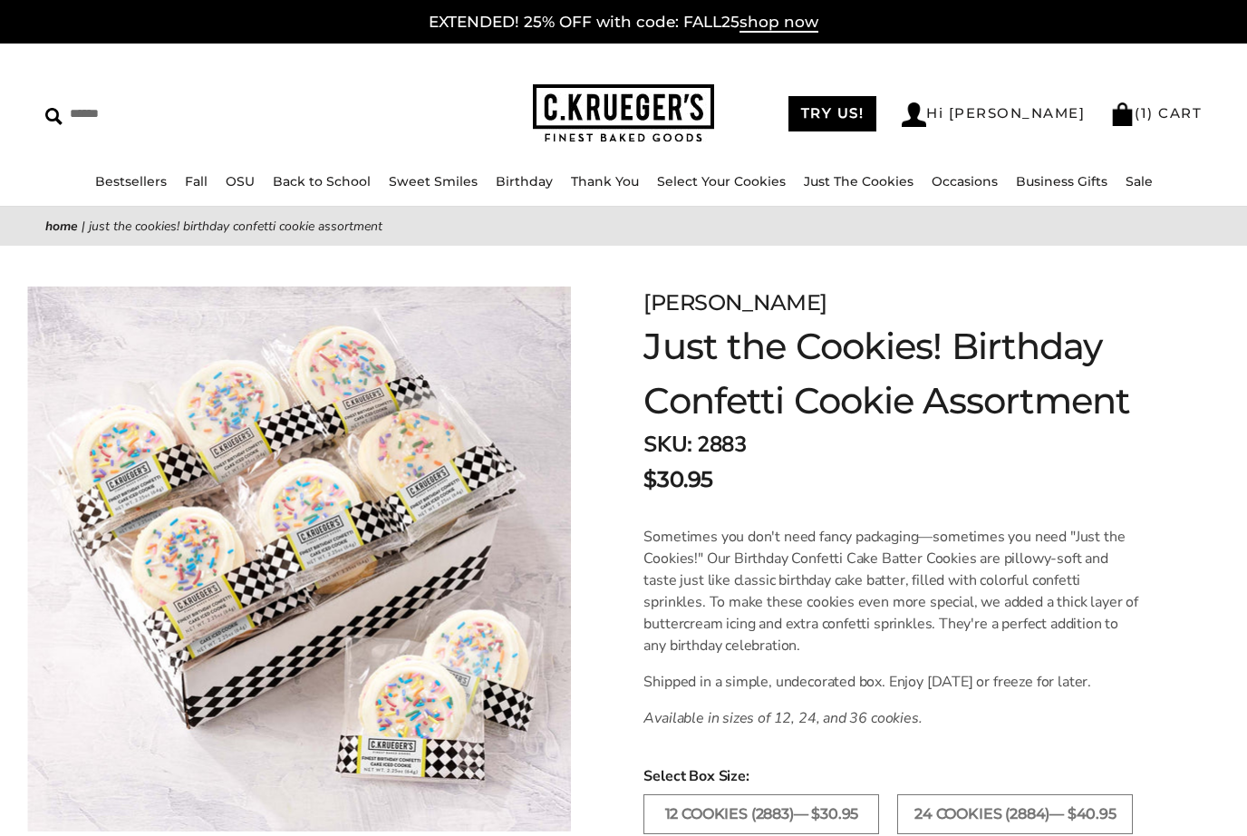
click at [447, 518] on img at bounding box center [300, 558] width 544 height 544
